Goal: Task Accomplishment & Management: Use online tool/utility

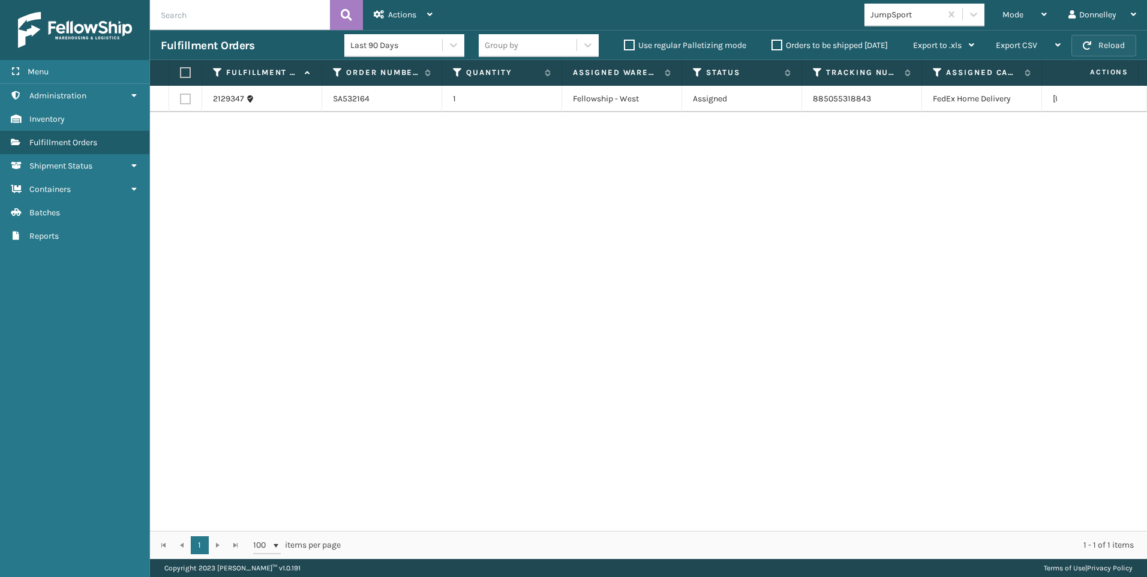
click at [1107, 44] on button "Reload" at bounding box center [1104, 46] width 65 height 22
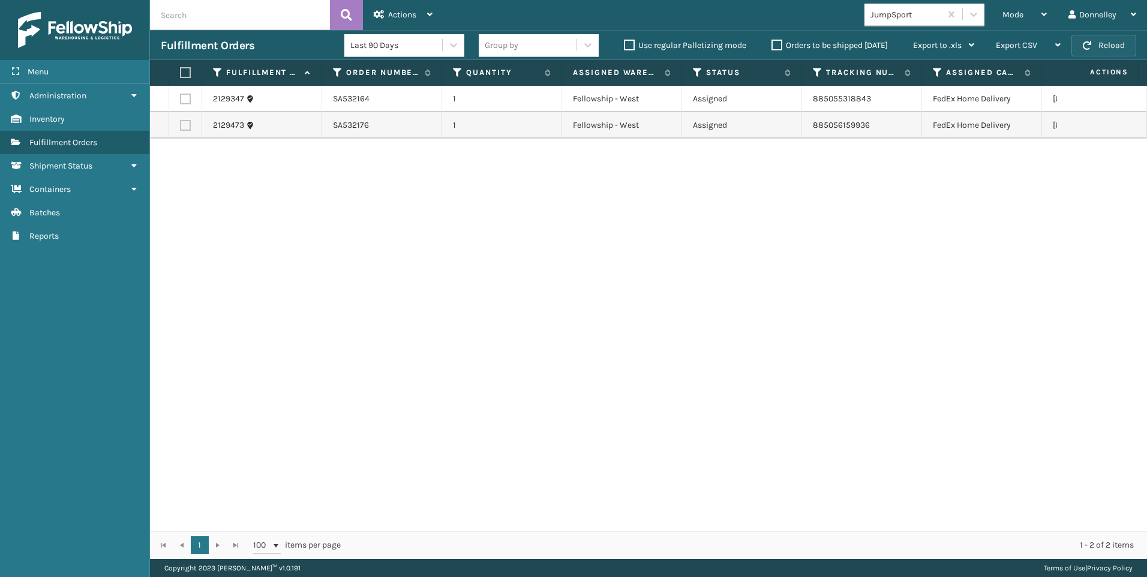
click at [1109, 43] on button "Reload" at bounding box center [1104, 46] width 65 height 22
drag, startPoint x: 1154, startPoint y: 39, endPoint x: 1230, endPoint y: 39, distance: 76.2
click at [1147, 39] on html "Menu Administration Inventory Fulfillment Orders Shipment Status Containers Bat…" at bounding box center [573, 288] width 1147 height 577
click at [430, 14] on icon at bounding box center [429, 14] width 5 height 8
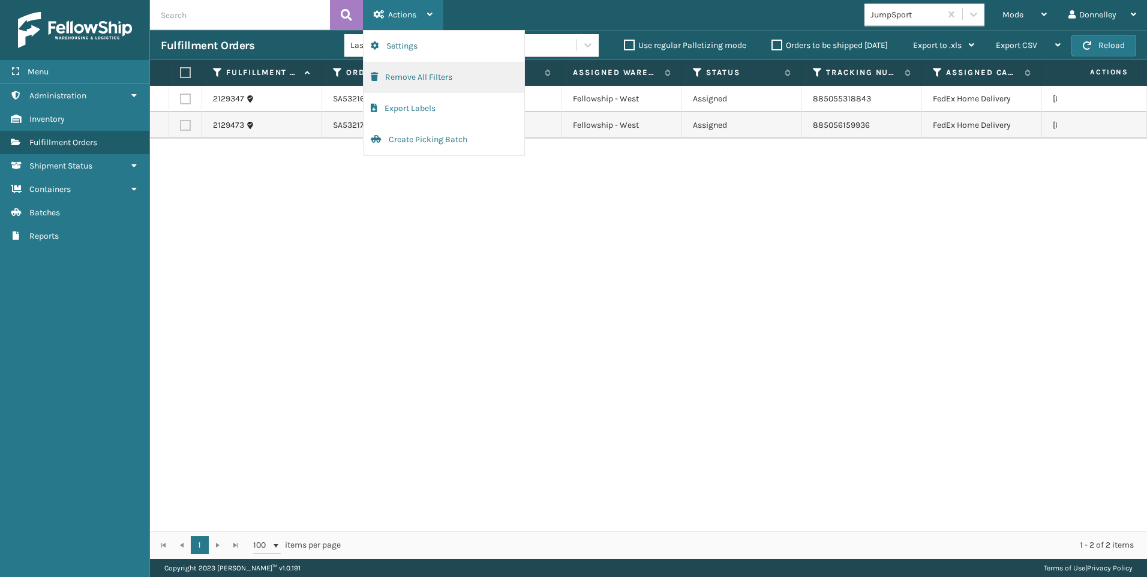
click at [433, 70] on button "Remove All Filters" at bounding box center [444, 77] width 161 height 31
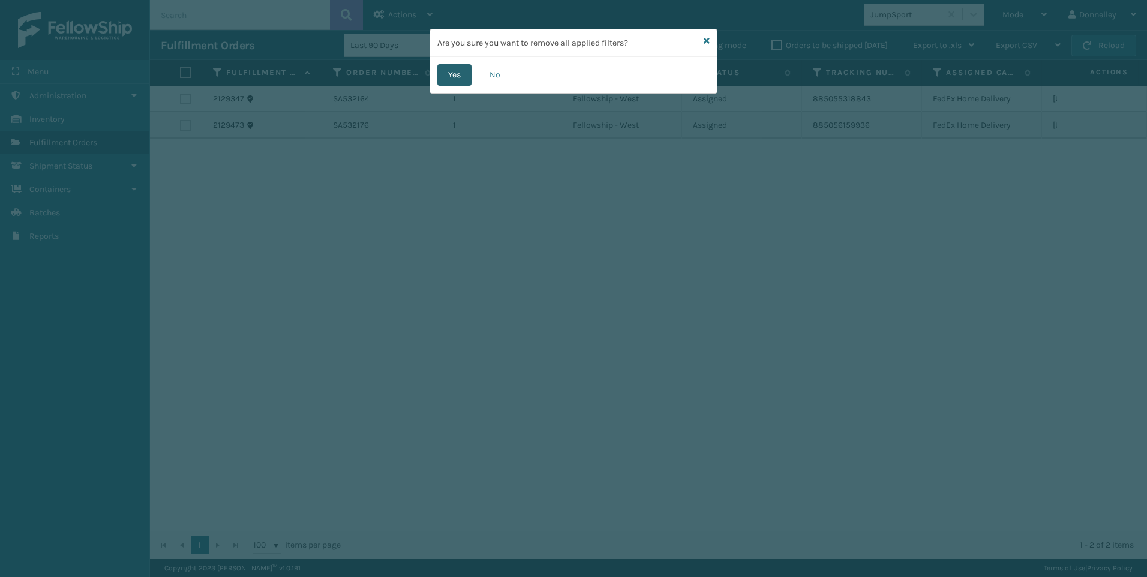
click at [446, 74] on button "Yes" at bounding box center [454, 75] width 34 height 22
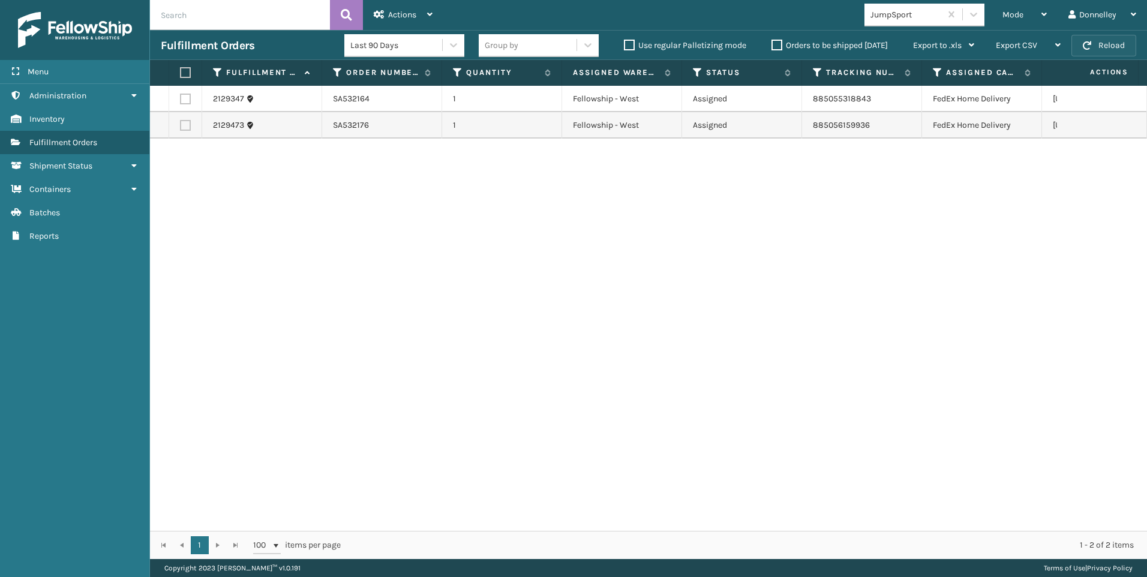
click at [1096, 38] on button "Reload" at bounding box center [1104, 46] width 65 height 22
click at [1036, 13] on div "Mode" at bounding box center [1025, 15] width 44 height 30
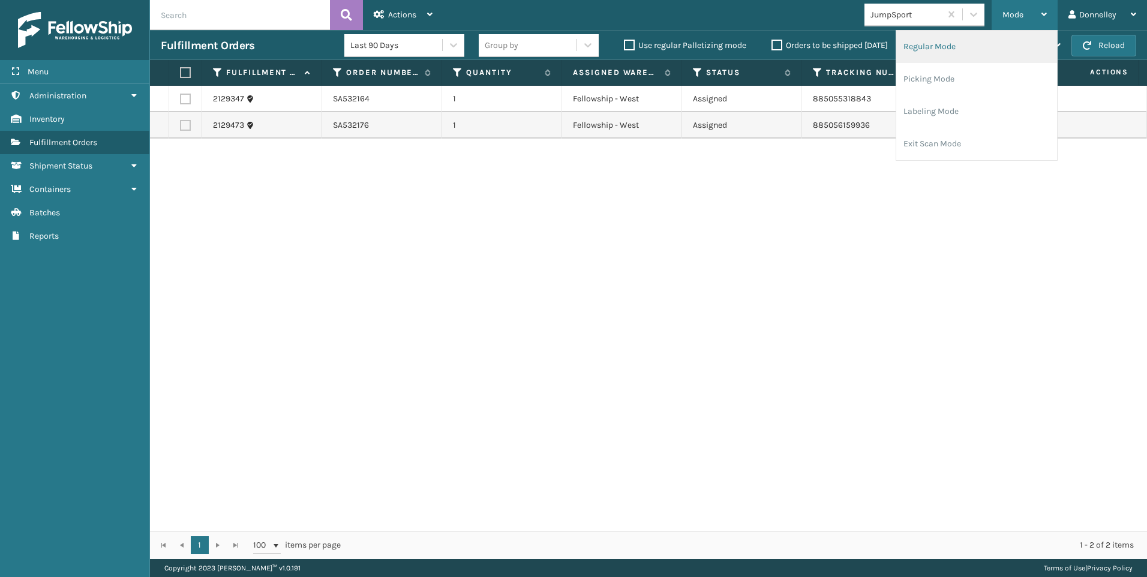
click at [927, 51] on li "Regular Mode" at bounding box center [977, 47] width 161 height 32
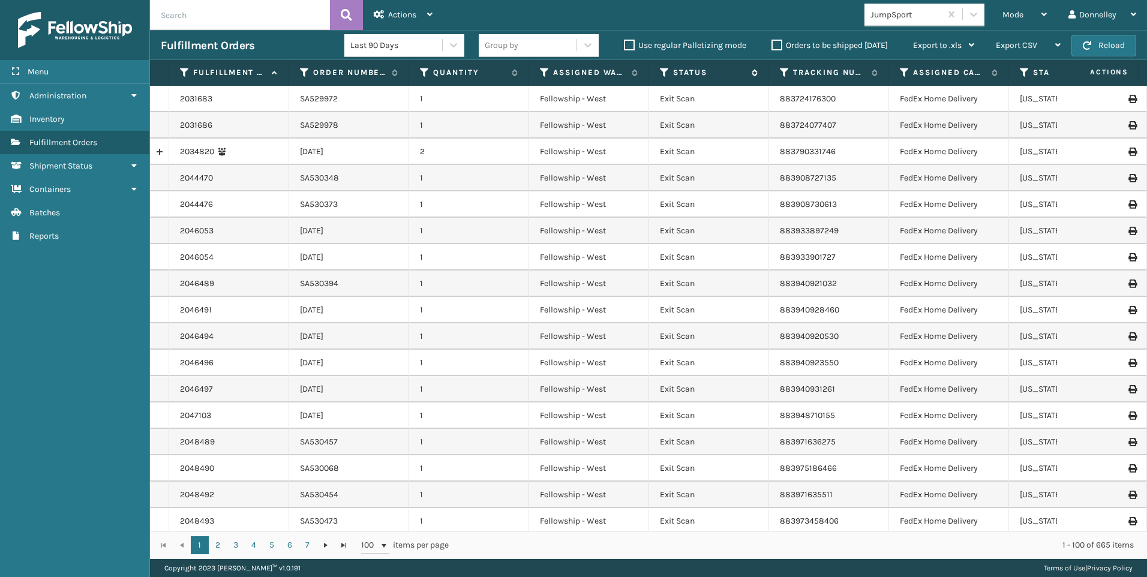
click at [755, 73] on icon at bounding box center [753, 72] width 10 height 7
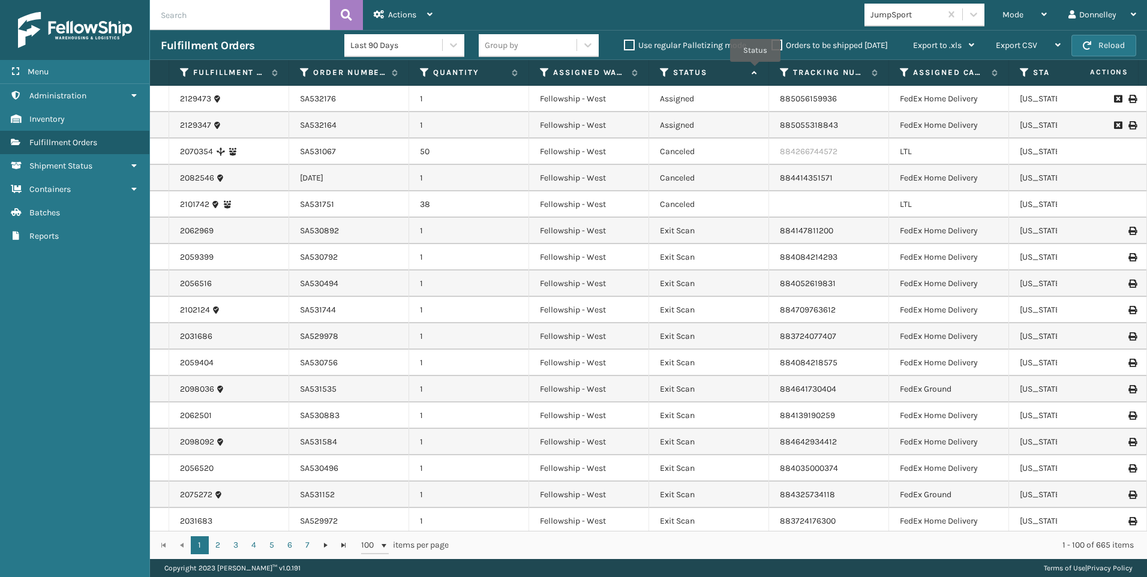
click at [756, 70] on icon at bounding box center [753, 73] width 10 height 8
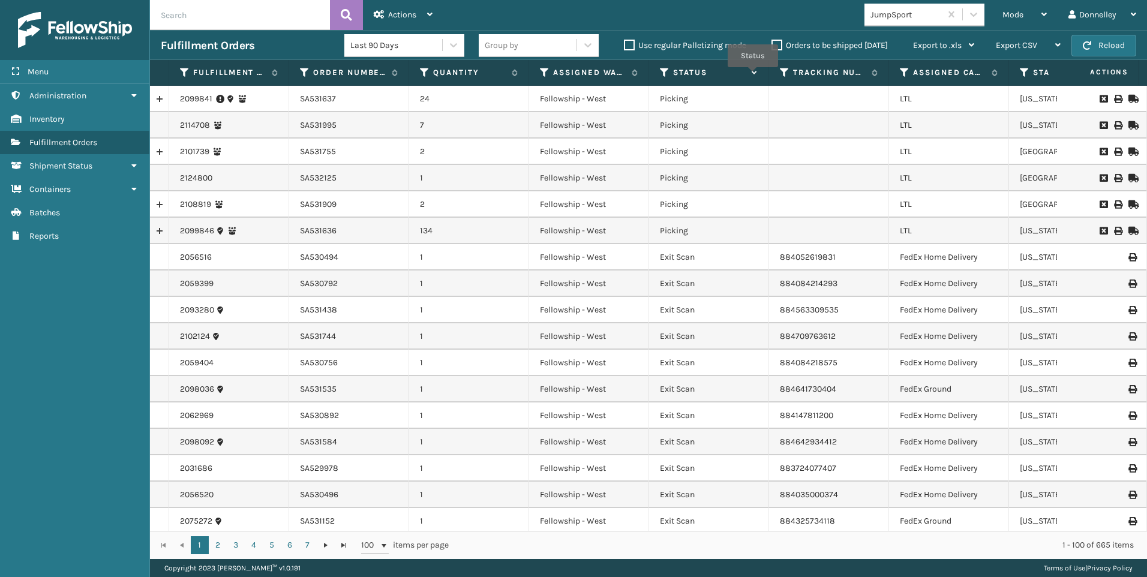
click at [753, 76] on icon at bounding box center [753, 73] width 10 height 8
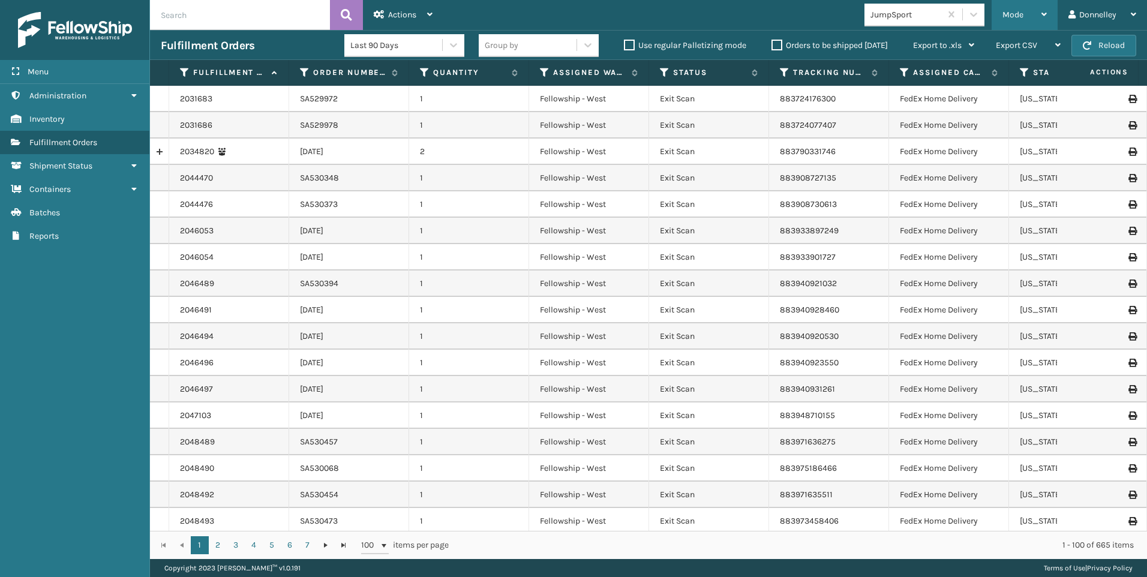
click at [1042, 14] on icon at bounding box center [1044, 14] width 5 height 8
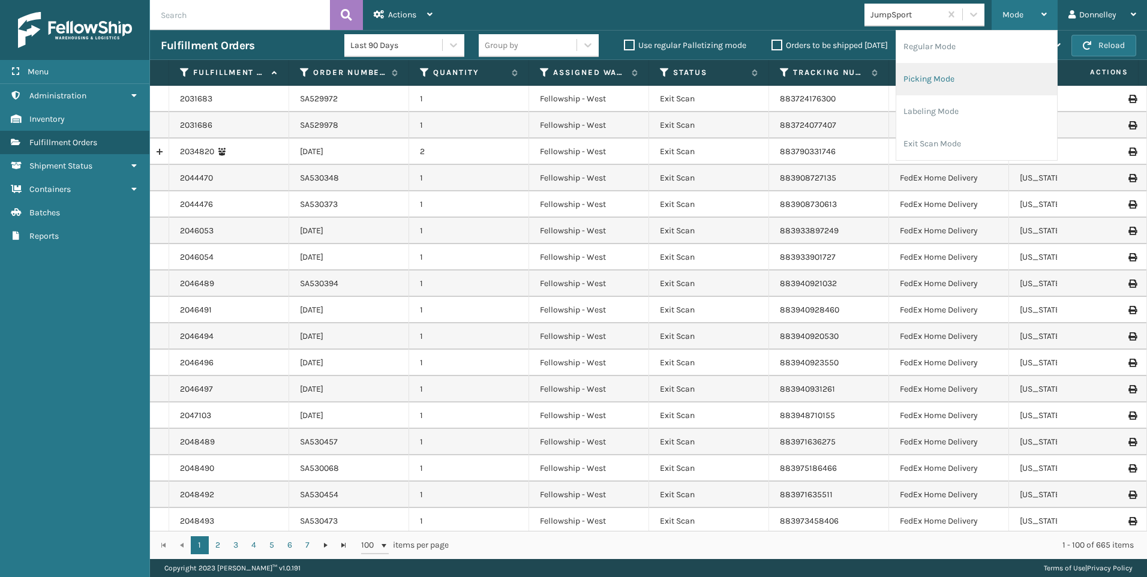
click at [976, 79] on li "Picking Mode" at bounding box center [977, 79] width 161 height 32
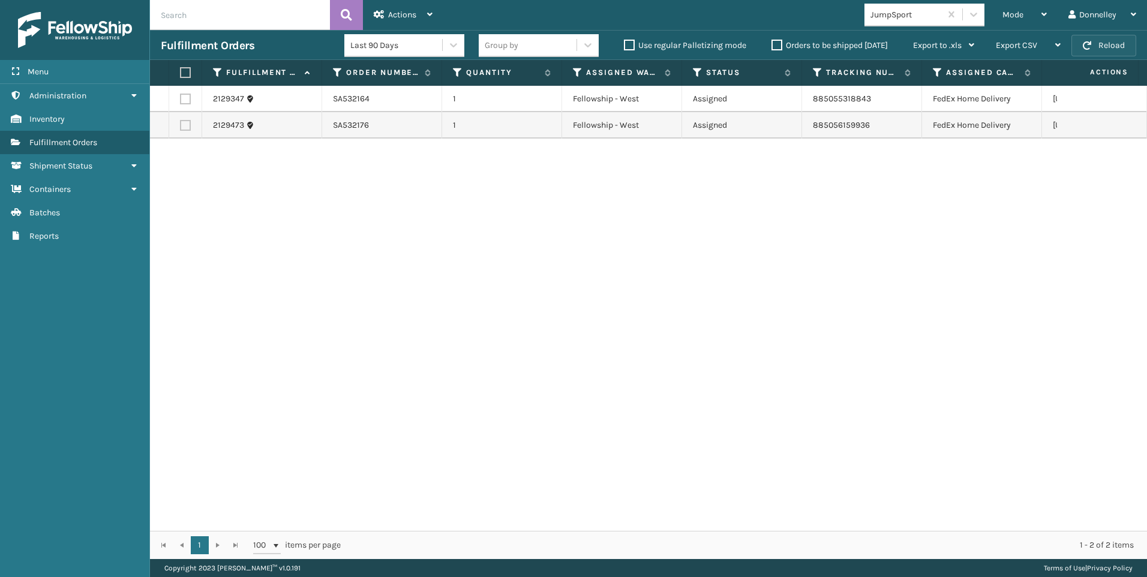
click at [1110, 44] on button "Reload" at bounding box center [1104, 46] width 65 height 22
click at [1033, 17] on div "Mode" at bounding box center [1025, 15] width 44 height 30
click at [991, 325] on div "2129347 SA532164 1 Fellowship - West Assigned 885055318843 FedEx Home Delivery …" at bounding box center [648, 308] width 997 height 445
